Goal: Task Accomplishment & Management: Manage account settings

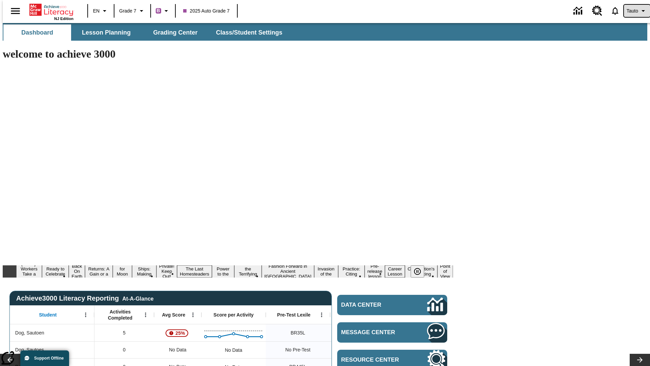
click at [634, 11] on span "Tauto" at bounding box center [633, 10] width 12 height 7
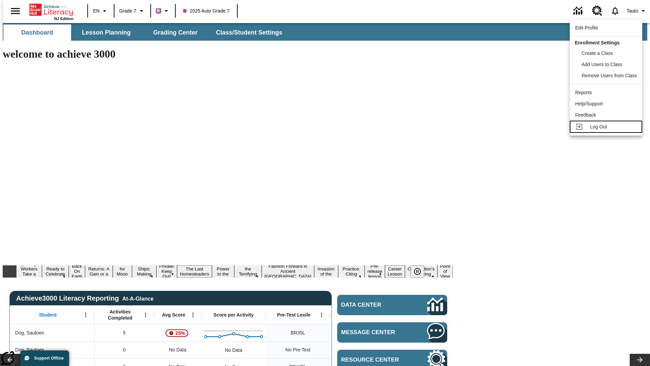
click at [607, 127] on span "Log Out" at bounding box center [598, 126] width 17 height 5
